Goal: Information Seeking & Learning: Learn about a topic

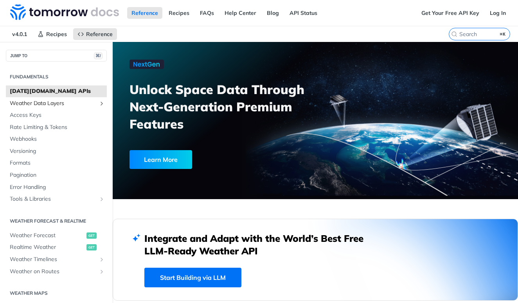
click at [41, 103] on span "Weather Data Layers" at bounding box center [53, 103] width 87 height 8
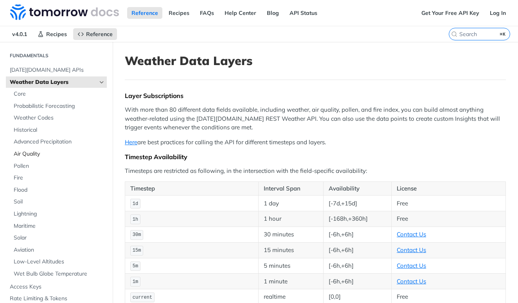
scroll to position [33, 0]
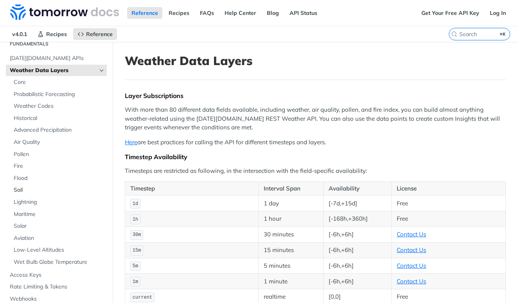
click at [22, 189] on span "Soil" at bounding box center [59, 190] width 91 height 8
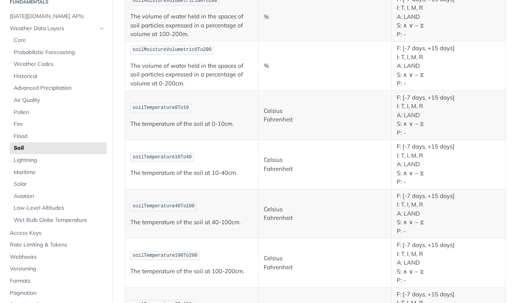
scroll to position [275, 0]
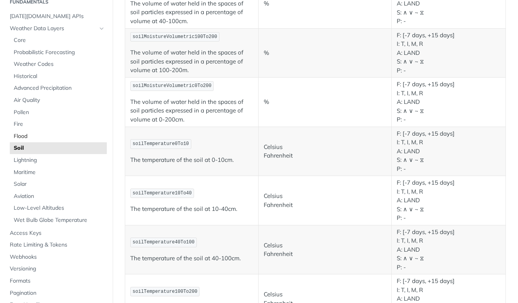
click at [18, 132] on span "Flood" at bounding box center [59, 136] width 91 height 8
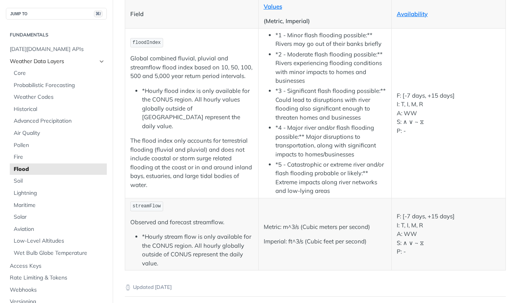
click at [39, 60] on span "Weather Data Layers" at bounding box center [53, 62] width 87 height 8
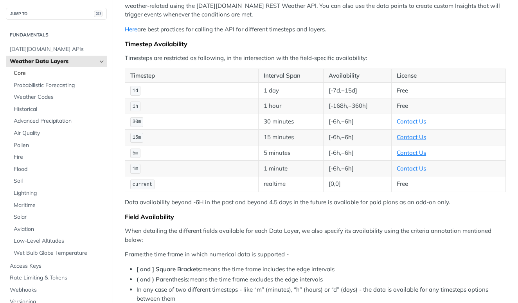
click at [20, 71] on span "Core" at bounding box center [59, 73] width 91 height 8
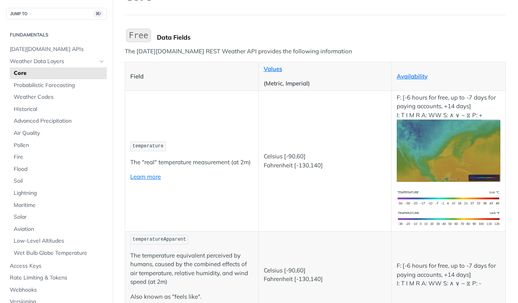
scroll to position [74, 0]
